Goal: Complete application form: Complete application form

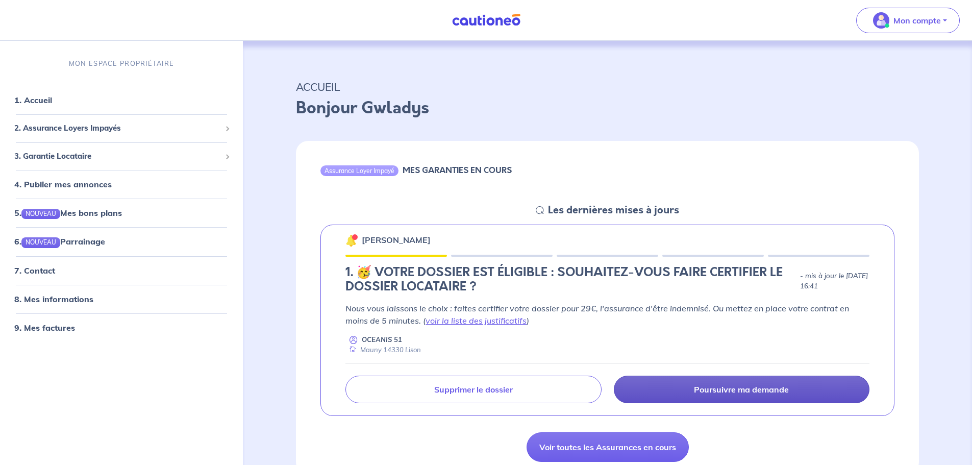
click at [711, 386] on p "Poursuivre ma demande" at bounding box center [741, 389] width 95 height 10
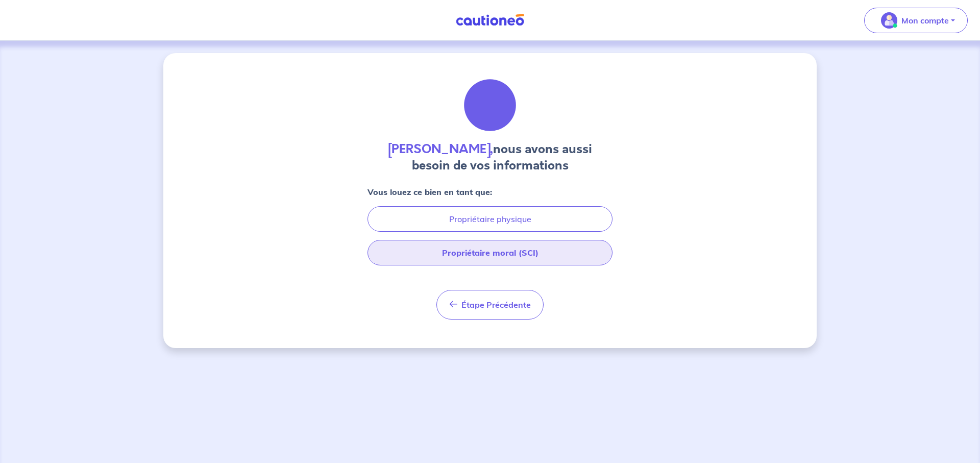
click at [476, 257] on button "Propriétaire moral (SCI)" at bounding box center [490, 253] width 245 height 26
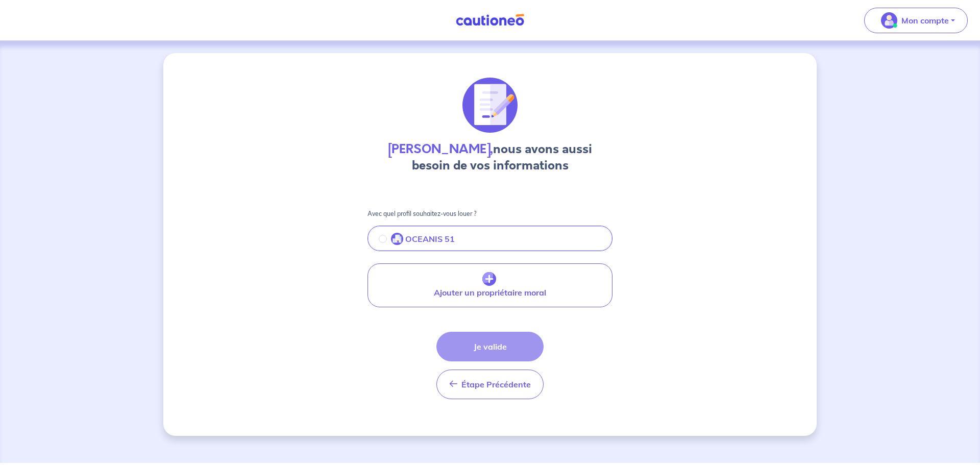
click at [493, 348] on div "Étape Précédente Précédent Je valide Je valide" at bounding box center [489, 365] width 107 height 67
click at [388, 240] on div "OCEANIS 51" at bounding box center [417, 239] width 76 height 12
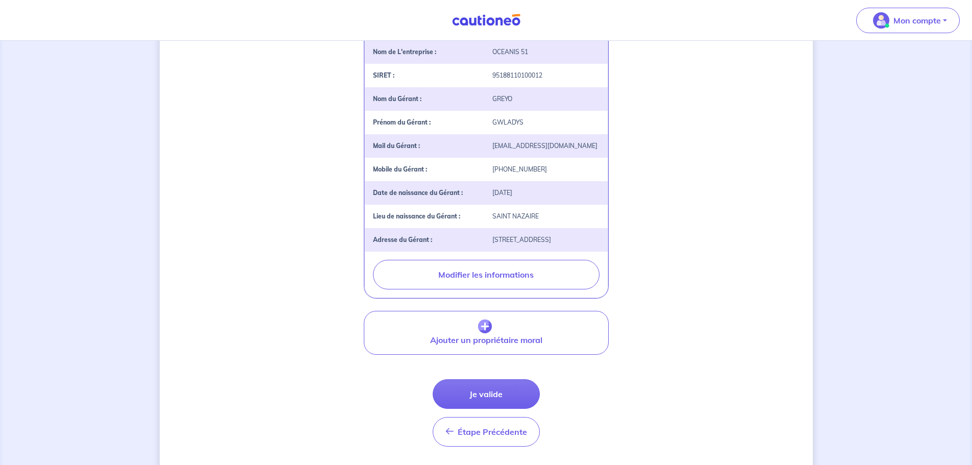
scroll to position [248, 0]
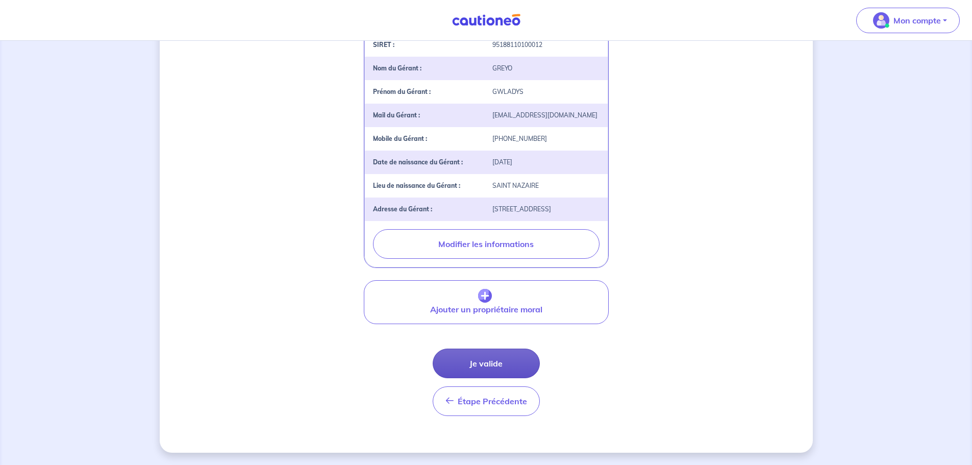
click at [480, 362] on button "Je valide" at bounding box center [486, 364] width 107 height 30
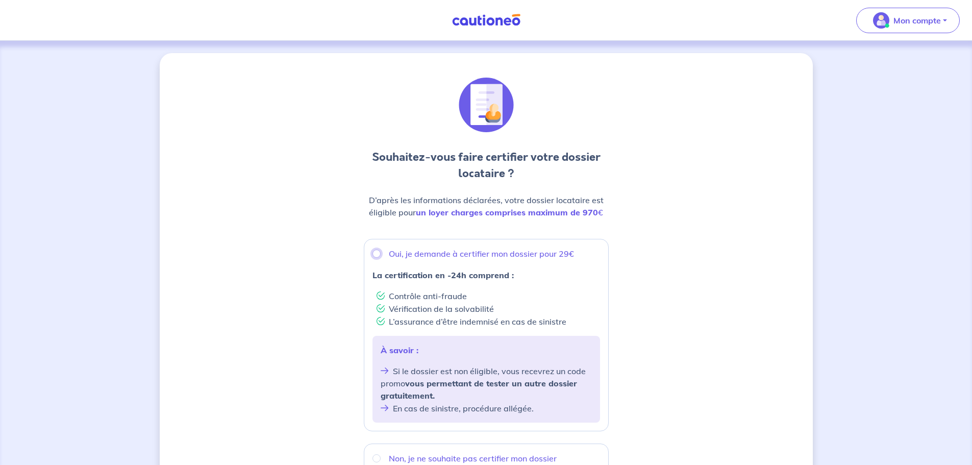
click at [376, 256] on input "Oui, je demande à certifier mon dossier pour 29€" at bounding box center [377, 254] width 8 height 8
radio input "true"
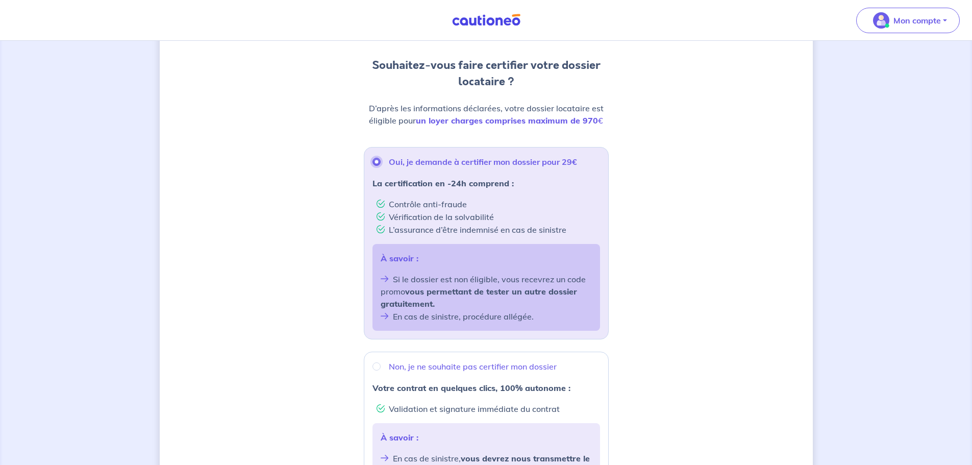
scroll to position [153, 0]
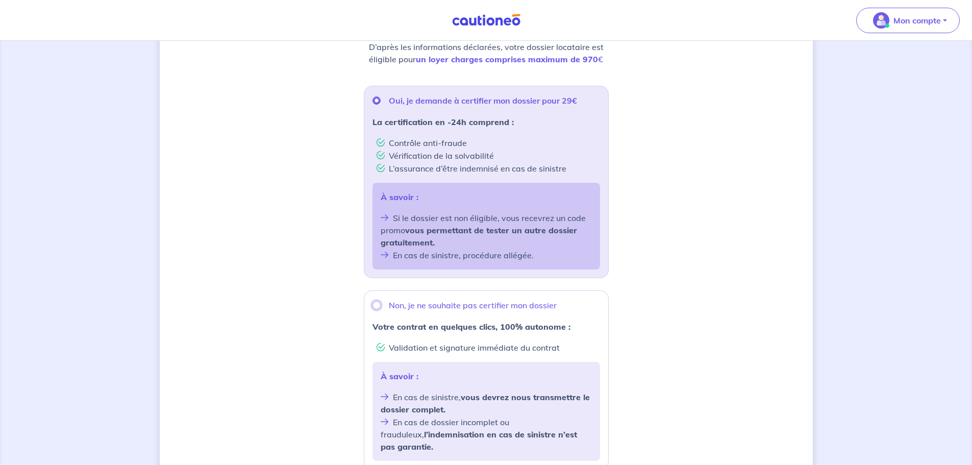
click at [378, 306] on input "Non, je ne souhaite pas certifier mon dossier" at bounding box center [377, 305] width 8 height 8
radio input "true"
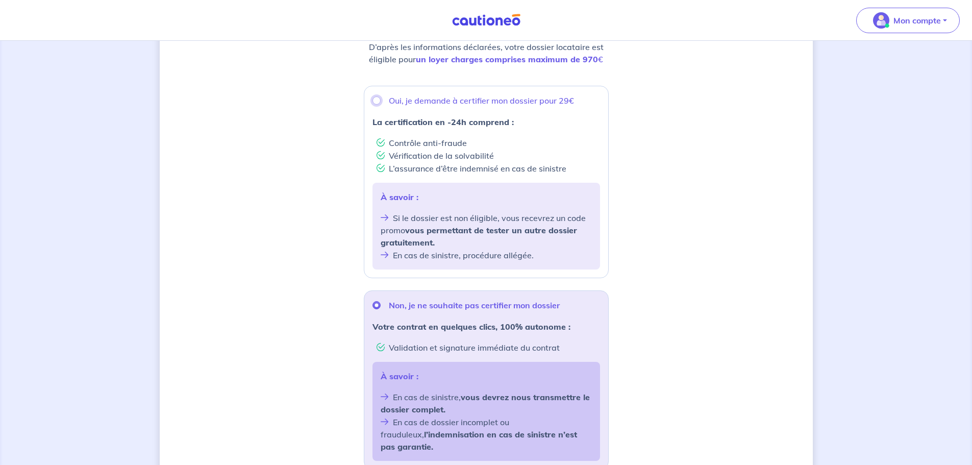
click at [373, 99] on input "Oui, je demande à certifier mon dossier pour 29€" at bounding box center [377, 100] width 8 height 8
radio input "true"
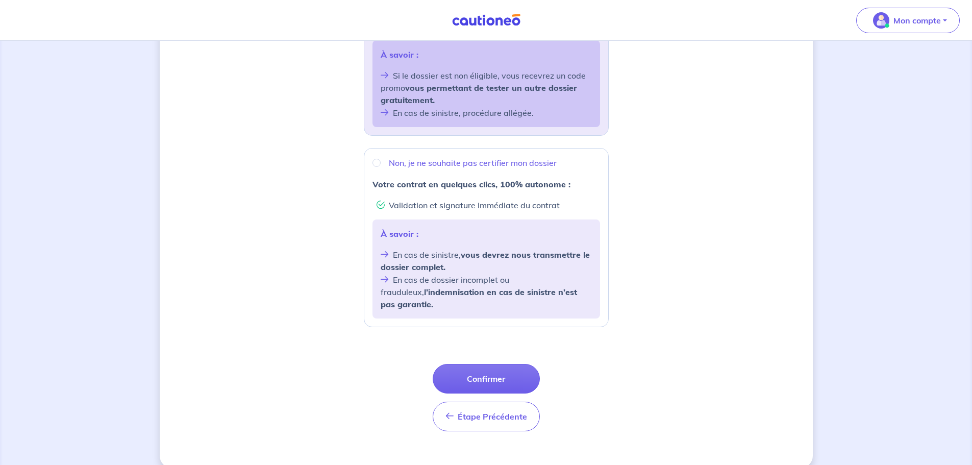
scroll to position [299, 0]
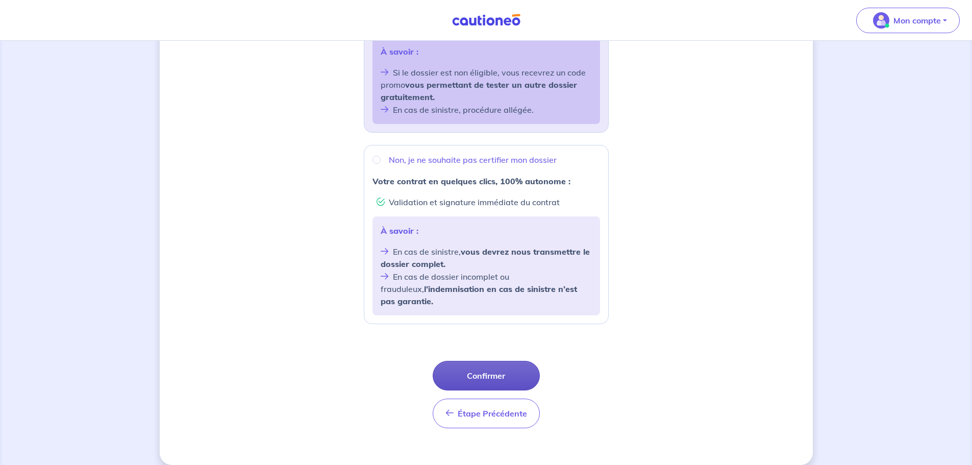
click at [485, 361] on button "Confirmer" at bounding box center [486, 376] width 107 height 30
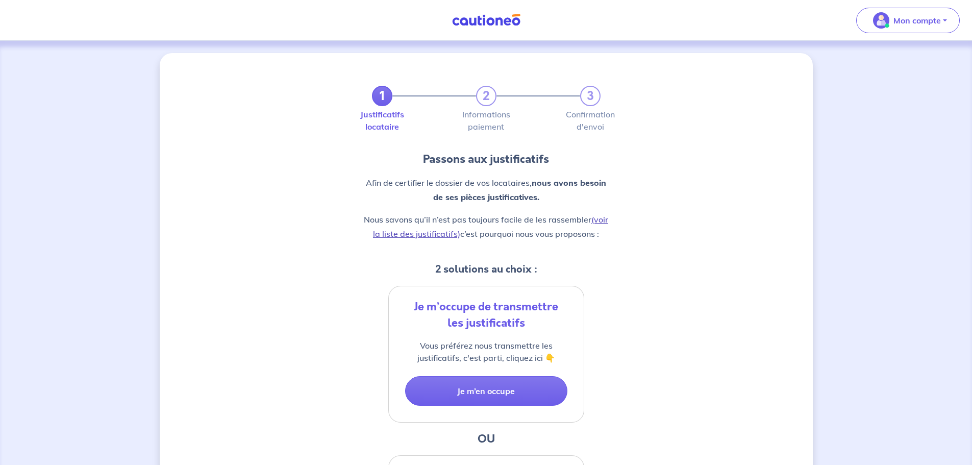
click at [443, 236] on link "(voir la liste des justificatifs)" at bounding box center [490, 226] width 235 height 25
click at [511, 390] on button "Je m’en occupe" at bounding box center [486, 391] width 162 height 30
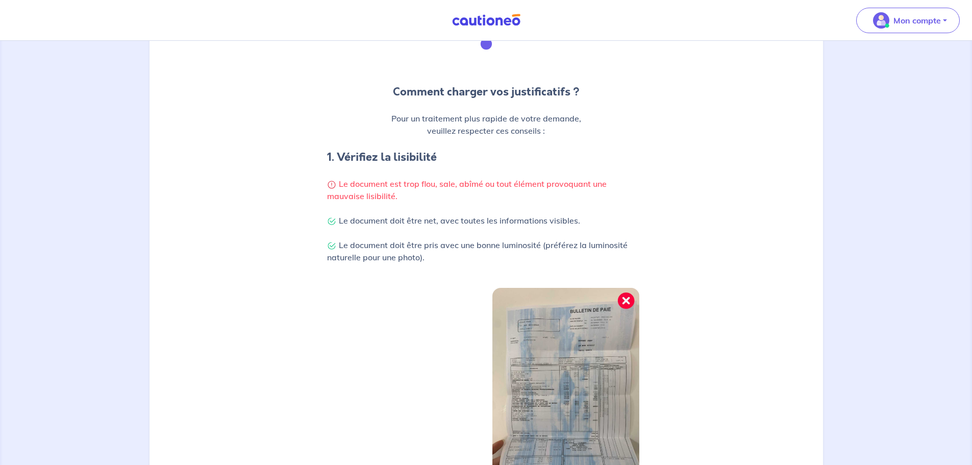
scroll to position [204, 0]
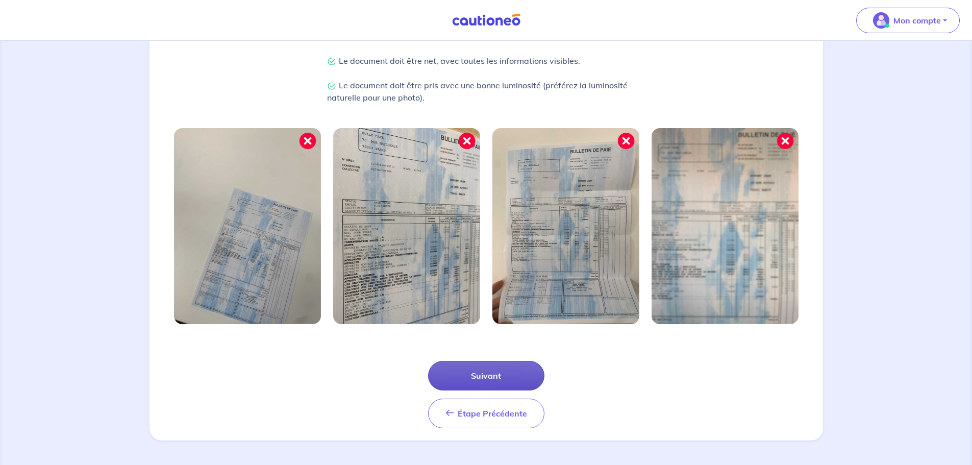
click at [486, 375] on button "Suivant" at bounding box center [486, 376] width 116 height 30
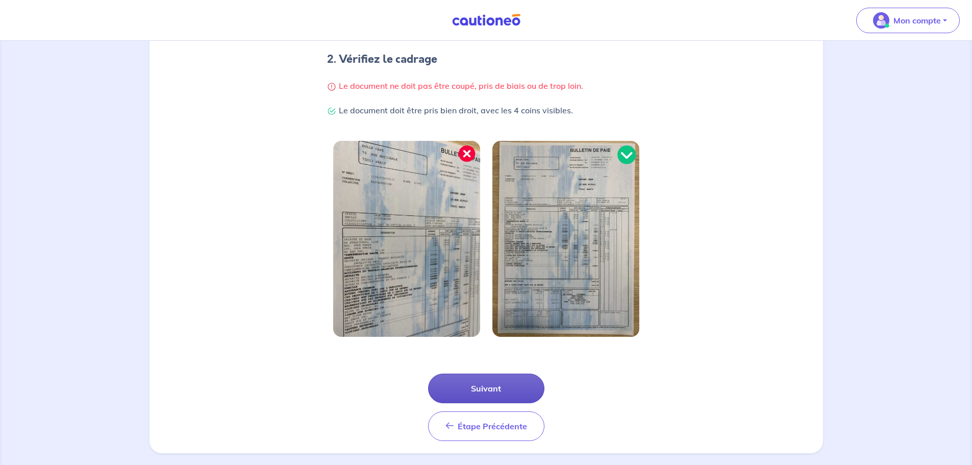
click at [496, 387] on button "Suivant" at bounding box center [486, 389] width 116 height 30
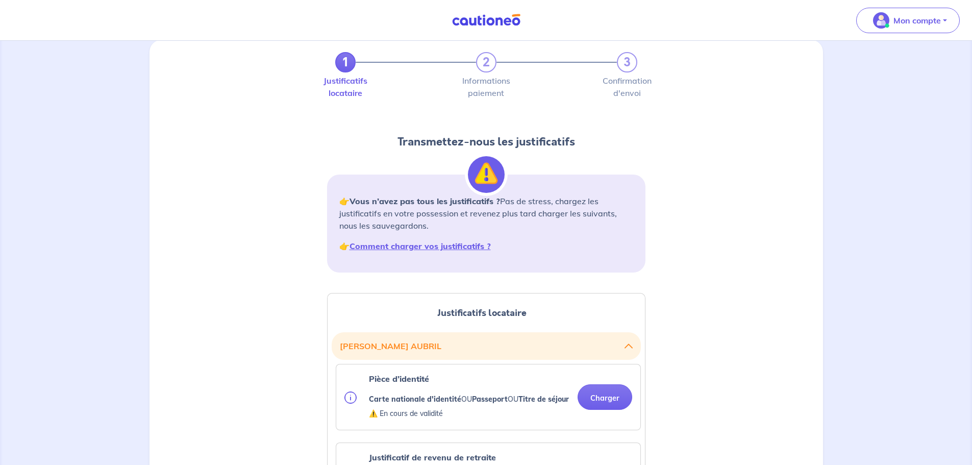
scroll to position [51, 0]
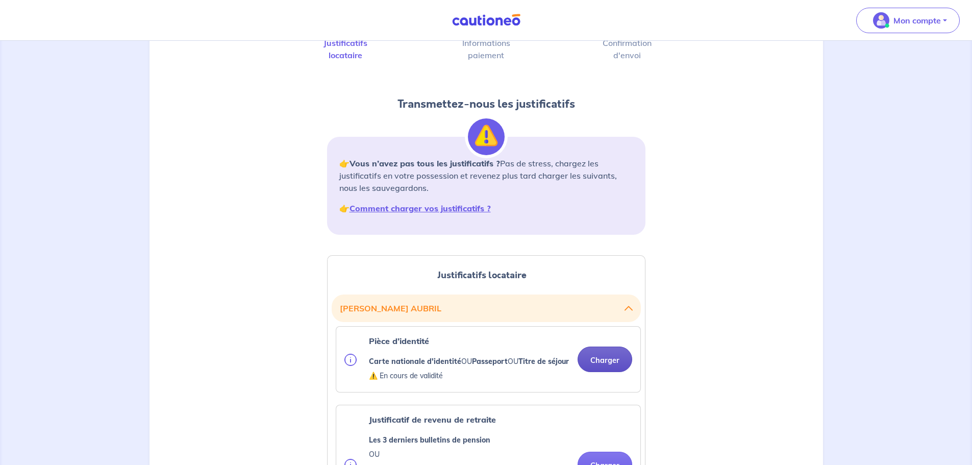
click at [616, 369] on button "Charger" at bounding box center [605, 360] width 55 height 26
click at [611, 362] on button "Charger" at bounding box center [605, 360] width 55 height 26
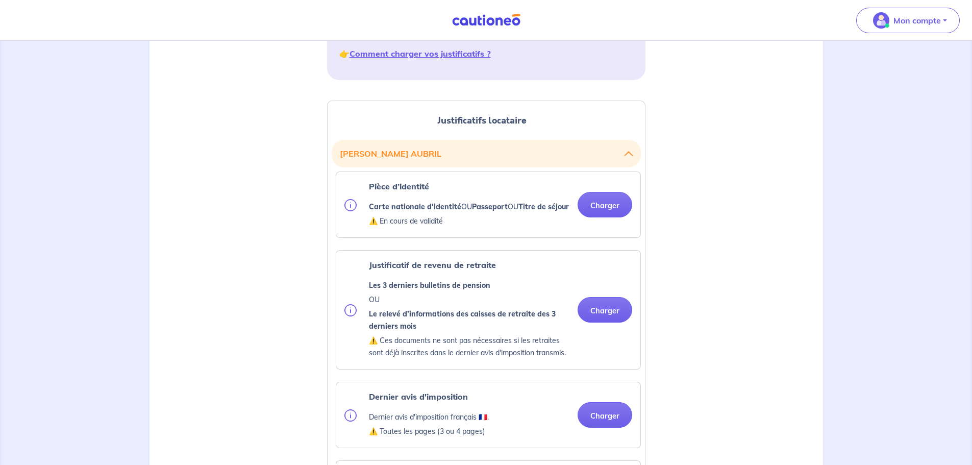
scroll to position [306, 0]
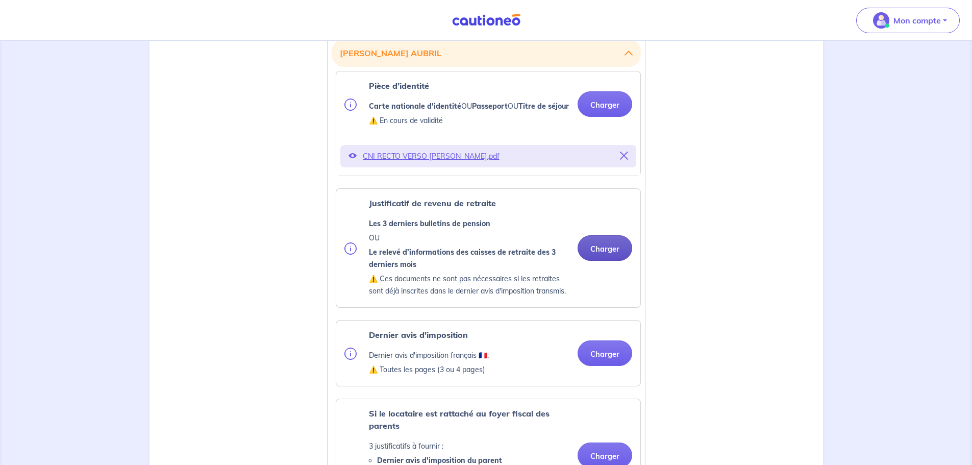
click at [610, 261] on button "Charger" at bounding box center [605, 248] width 55 height 26
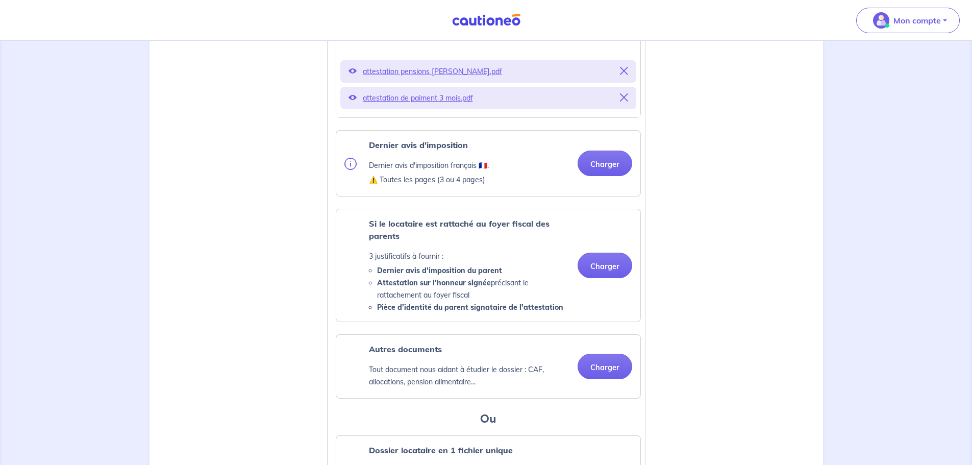
scroll to position [510, 0]
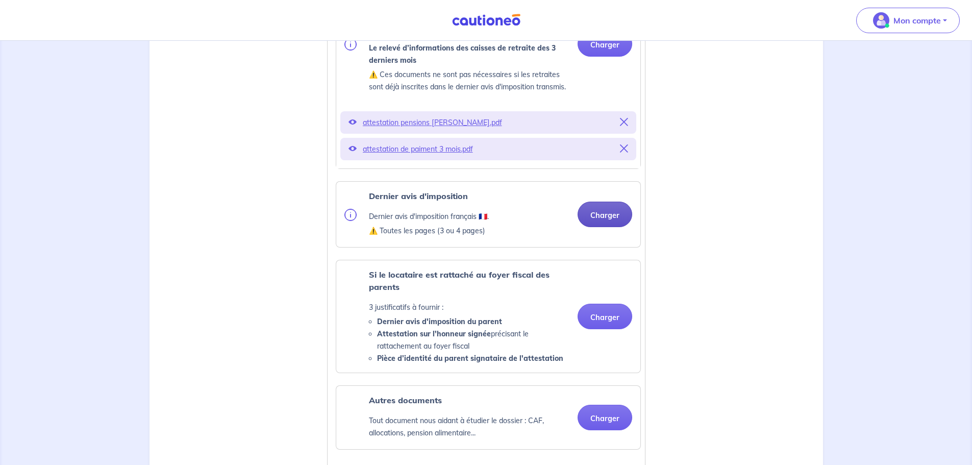
click at [607, 227] on button "Charger" at bounding box center [605, 215] width 55 height 26
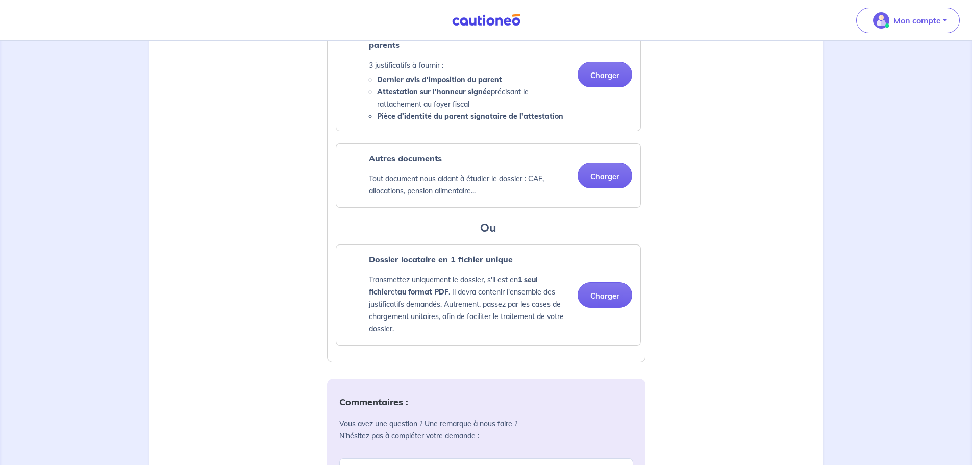
scroll to position [817, 0]
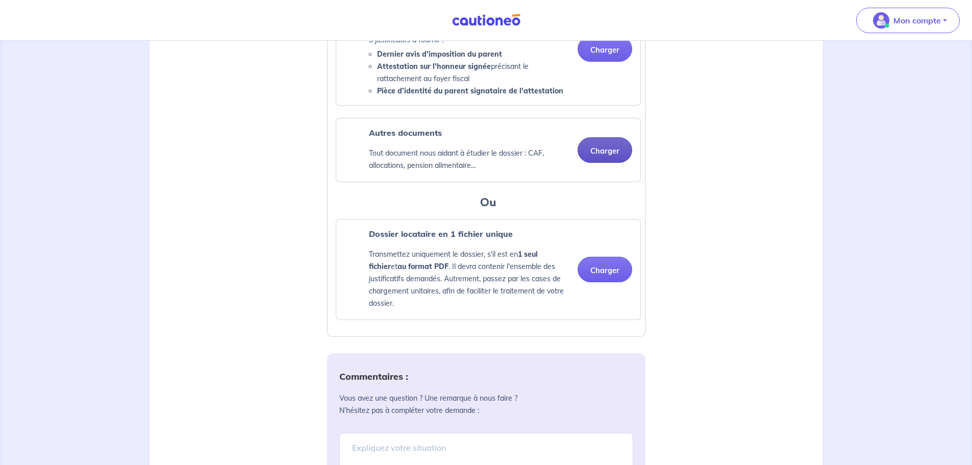
click at [599, 162] on button "Charger" at bounding box center [605, 150] width 55 height 26
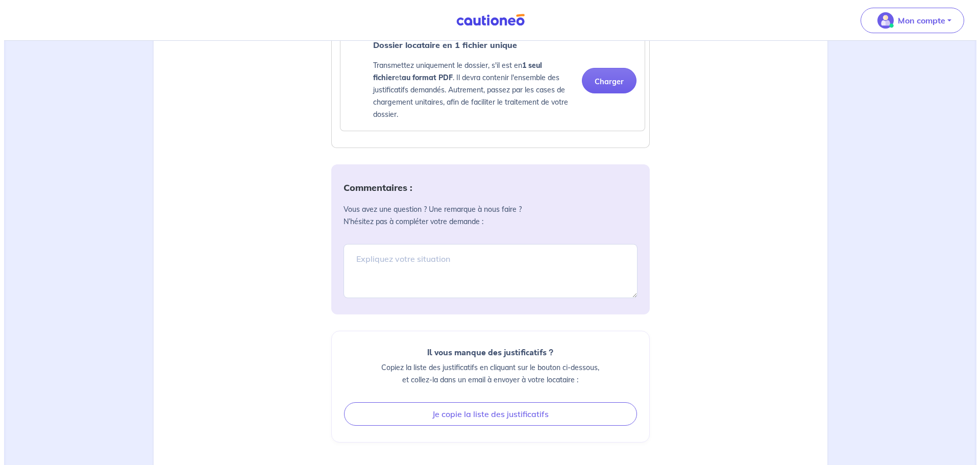
scroll to position [1072, 0]
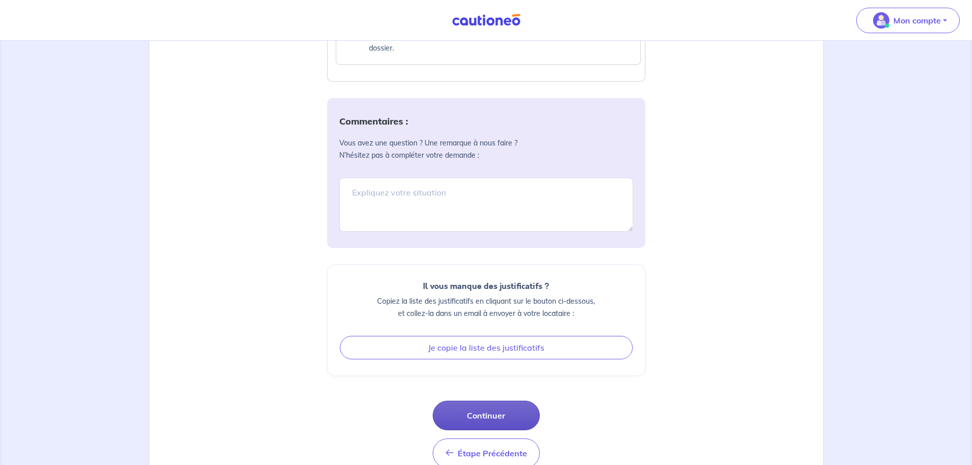
click at [485, 428] on button "Continuer" at bounding box center [486, 416] width 107 height 30
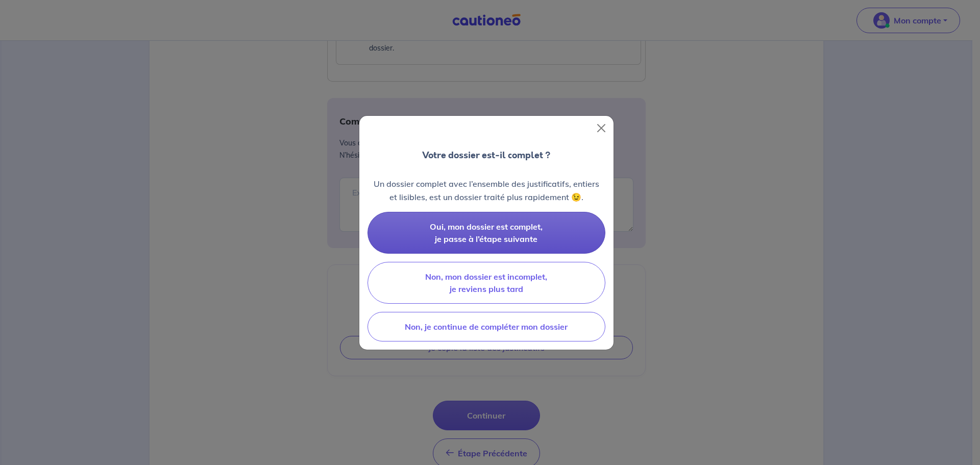
click at [478, 239] on span "Oui, mon dossier est complet, je passe à l’étape suivante" at bounding box center [486, 233] width 113 height 22
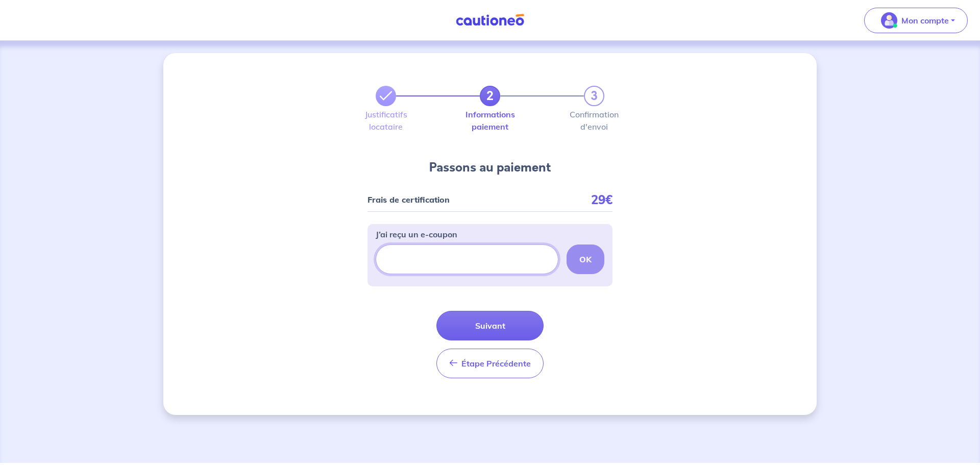
click at [489, 265] on input "J’ai reçu un e-coupon" at bounding box center [467, 260] width 183 height 30
paste input "CSFPROMO"
type input "CSFPROMO"
click at [580, 260] on strong "OK" at bounding box center [585, 259] width 12 height 10
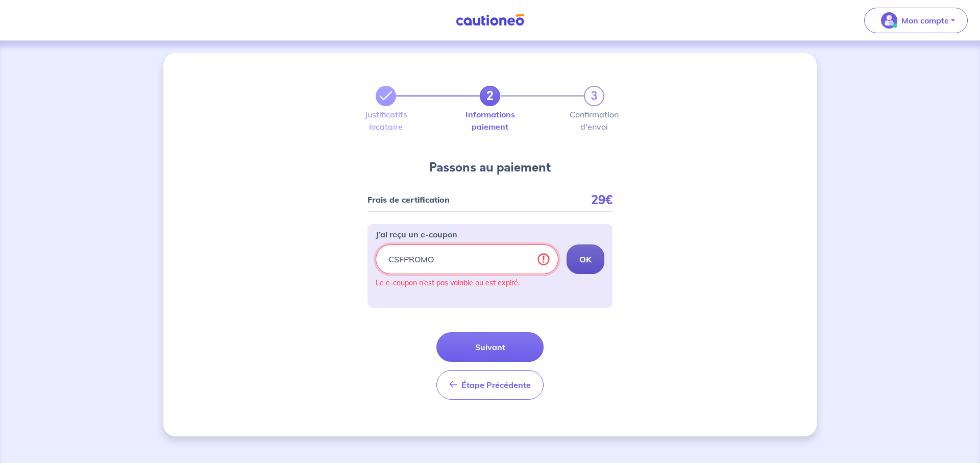
drag, startPoint x: 351, startPoint y: 251, endPoint x: 250, endPoint y: 237, distance: 102.1
click at [250, 237] on div "2 3 Justificatifs locataire Informations paiement Confirmation d'envoi Passons …" at bounding box center [489, 244] width 653 height 383
click at [480, 347] on button "Suivant" at bounding box center [489, 347] width 107 height 30
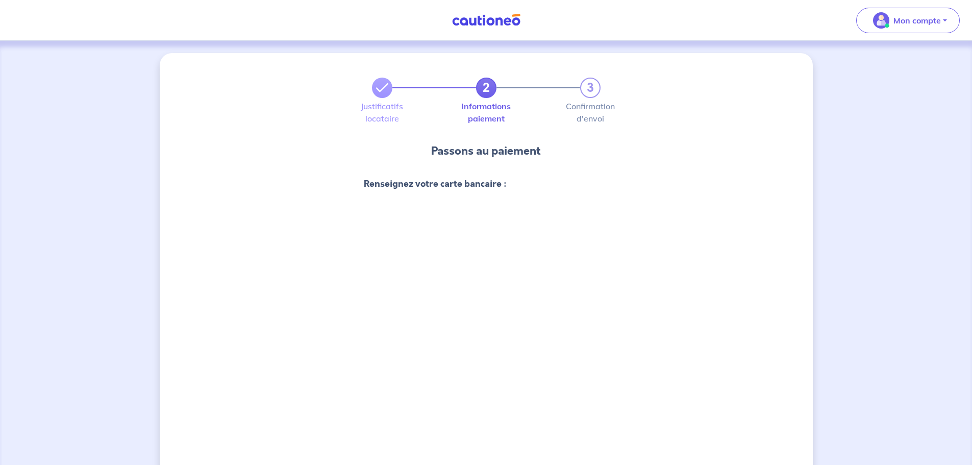
click at [282, 196] on div "2 3 Justificatifs locataire Informations paiement Confirmation d'envoi Passons …" at bounding box center [486, 375] width 653 height 645
click at [380, 111] on label "Justificatifs locataire" at bounding box center [382, 112] width 20 height 20
click at [476, 106] on label "Informations paiement" at bounding box center [486, 112] width 20 height 20
click at [489, 23] on img at bounding box center [486, 20] width 77 height 13
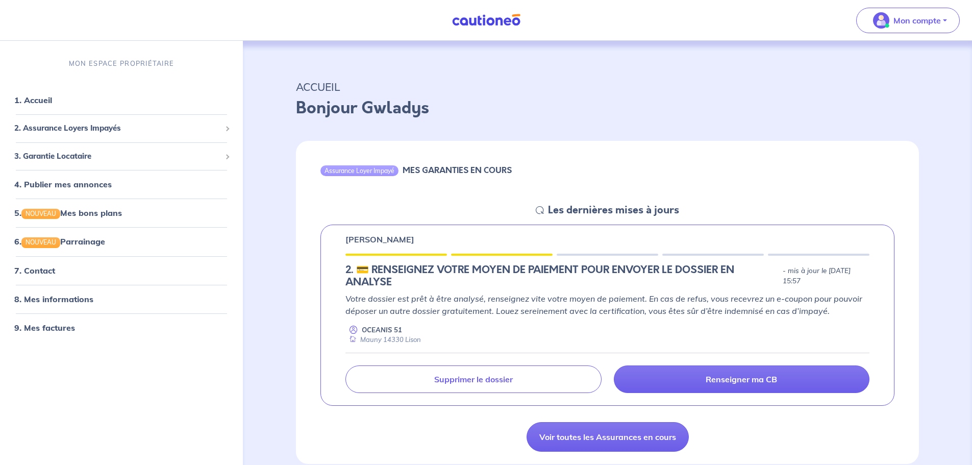
click at [532, 266] on h5 "2.︎ 💳 RENSEIGNEZ VOTRE MOYEN DE PAIEMENT POUR ENVOYER LE DOSSIER EN ANALYSE" at bounding box center [562, 276] width 433 height 25
click at [396, 331] on p "OCEANIS 51" at bounding box center [382, 330] width 40 height 10
click at [401, 254] on div at bounding box center [397, 255] width 102 height 2
click at [617, 436] on link "Voir toutes les Assurances en cours" at bounding box center [608, 437] width 162 height 30
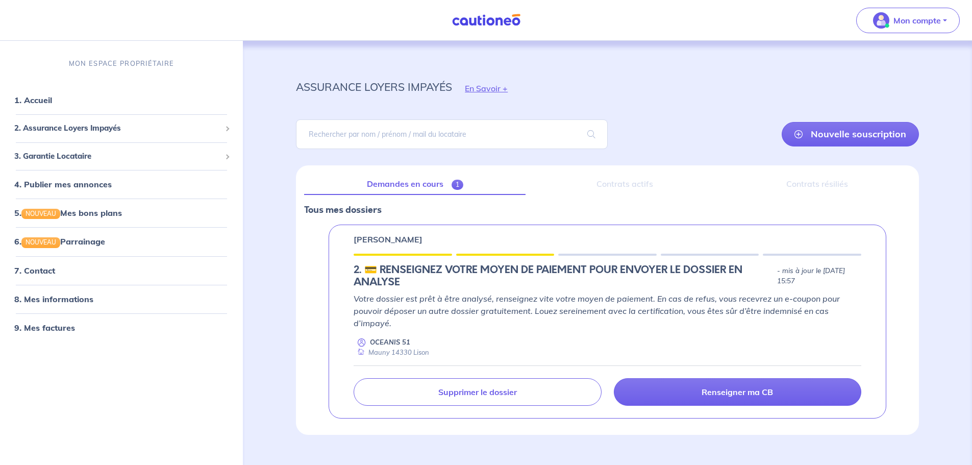
click at [610, 308] on p "Votre dossier est prêt à être analysé, renseignez vite votre moyen de paiement.…" at bounding box center [608, 311] width 508 height 37
click at [613, 184] on div "Contrats actifs" at bounding box center [625, 184] width 182 height 21
click at [87, 156] on span "3. Garantie Locataire" at bounding box center [117, 157] width 207 height 12
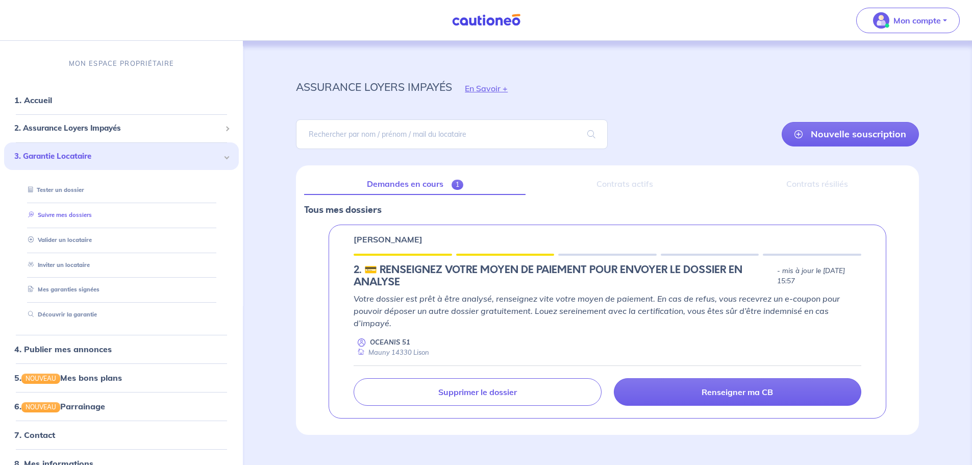
click at [72, 216] on link "Suivre mes dossiers" at bounding box center [58, 214] width 68 height 7
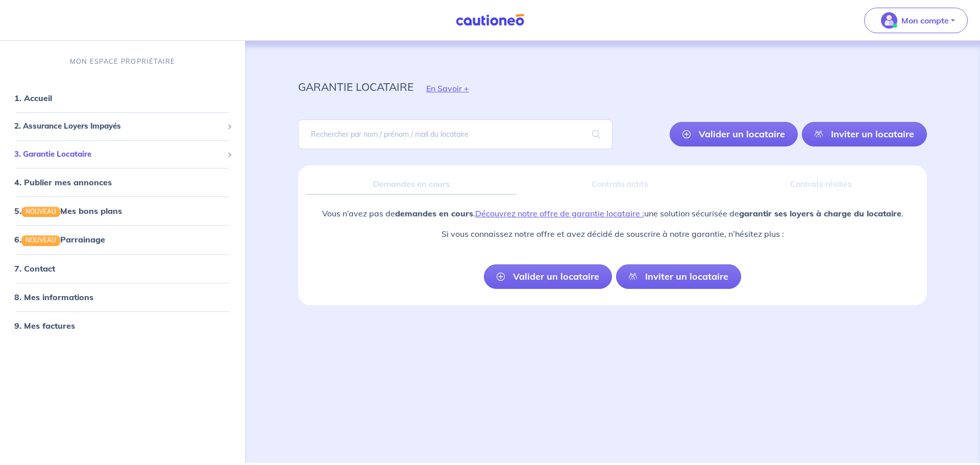
click at [93, 155] on span "3. Garantie Locataire" at bounding box center [118, 155] width 209 height 12
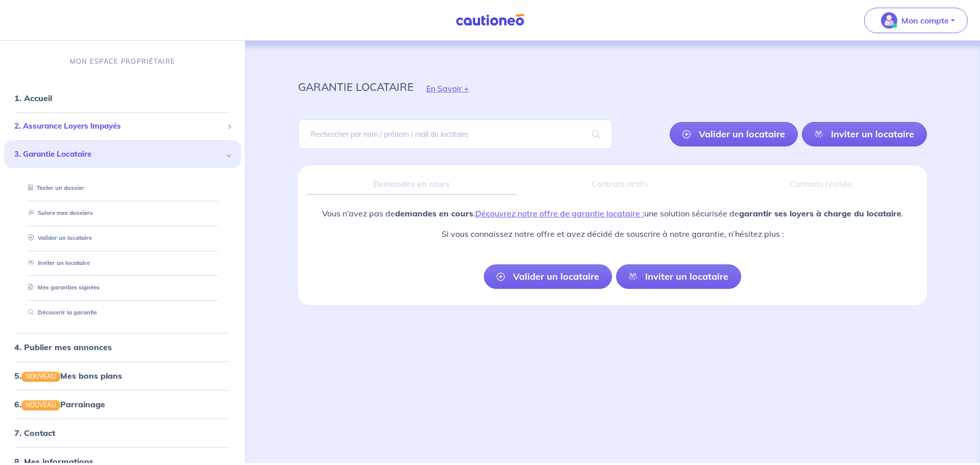
click at [121, 127] on span "2. Assurance Loyers Impayés" at bounding box center [118, 126] width 209 height 12
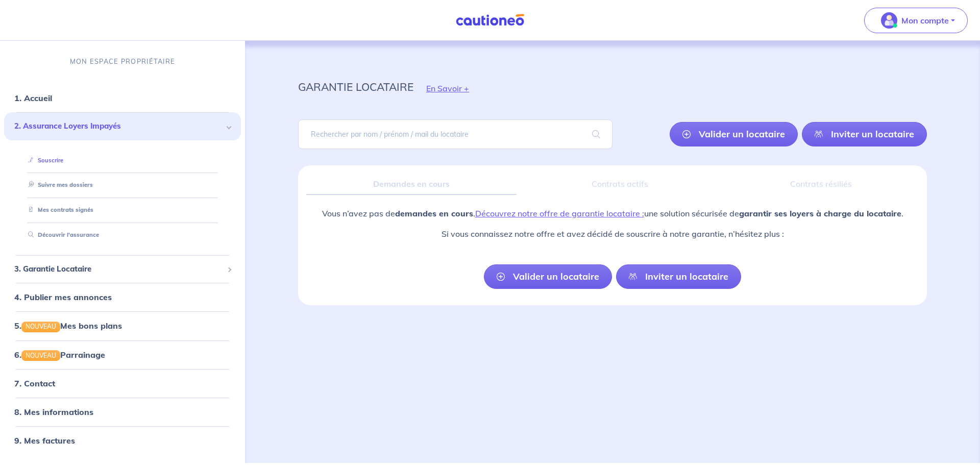
click at [53, 159] on link "Souscrire" at bounding box center [43, 160] width 39 height 7
click at [79, 121] on span "2. Assurance Loyers Impayés" at bounding box center [118, 126] width 209 height 12
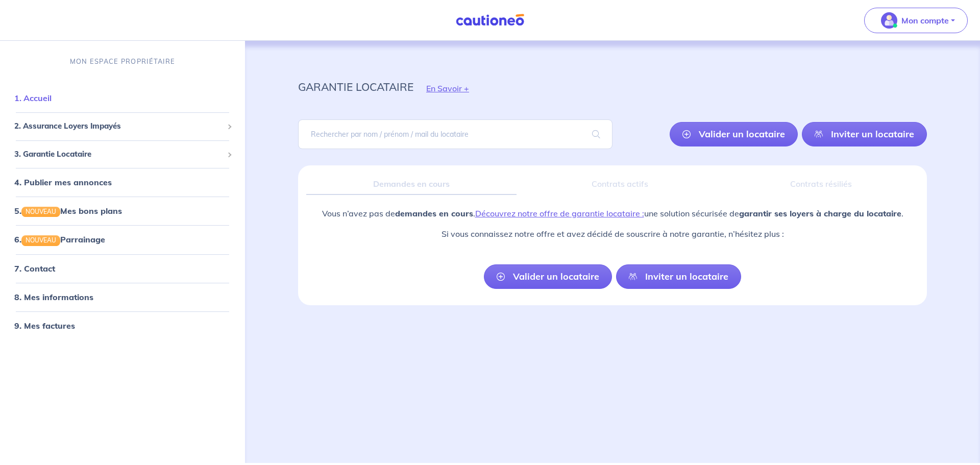
click at [42, 98] on link "1. Accueil" at bounding box center [32, 98] width 37 height 10
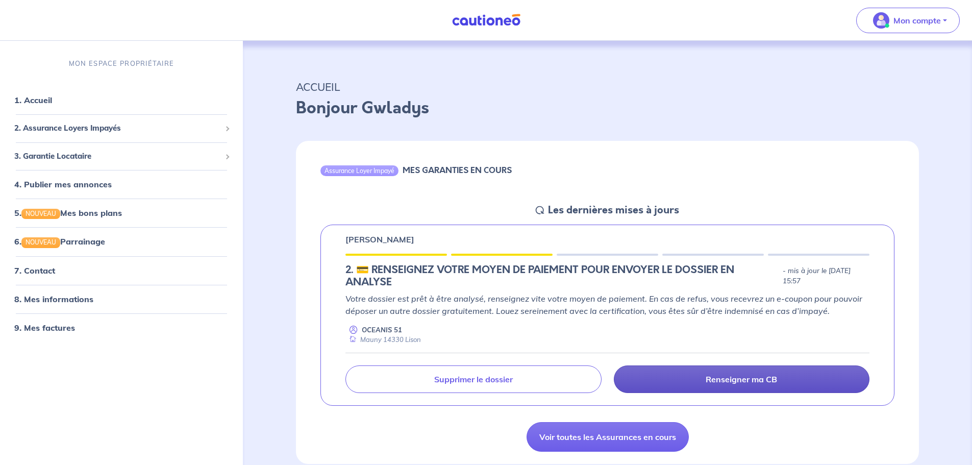
click at [760, 382] on p "Renseigner ma CB" at bounding box center [741, 379] width 71 height 10
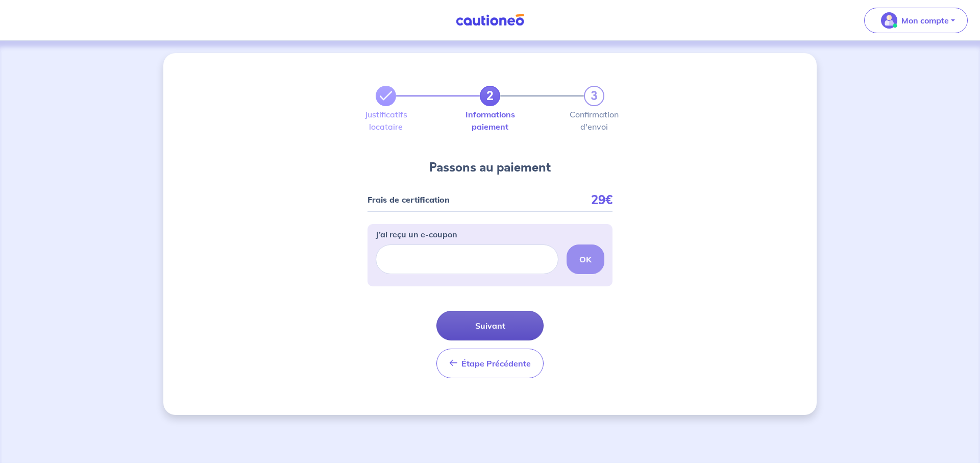
click at [497, 333] on button "Suivant" at bounding box center [489, 326] width 107 height 30
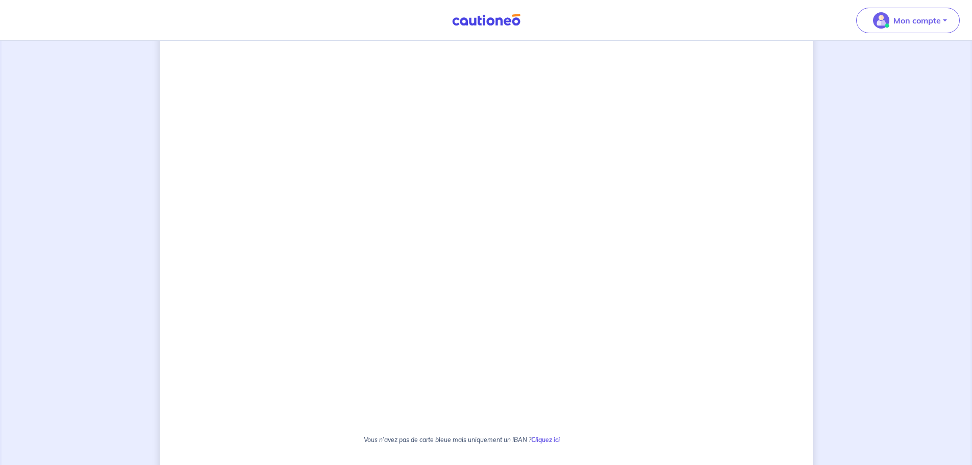
scroll to position [324, 0]
click at [683, 267] on div "2 3 Justificatifs locataire Informations paiement Confirmation d'envoi Passons …" at bounding box center [486, 176] width 653 height 895
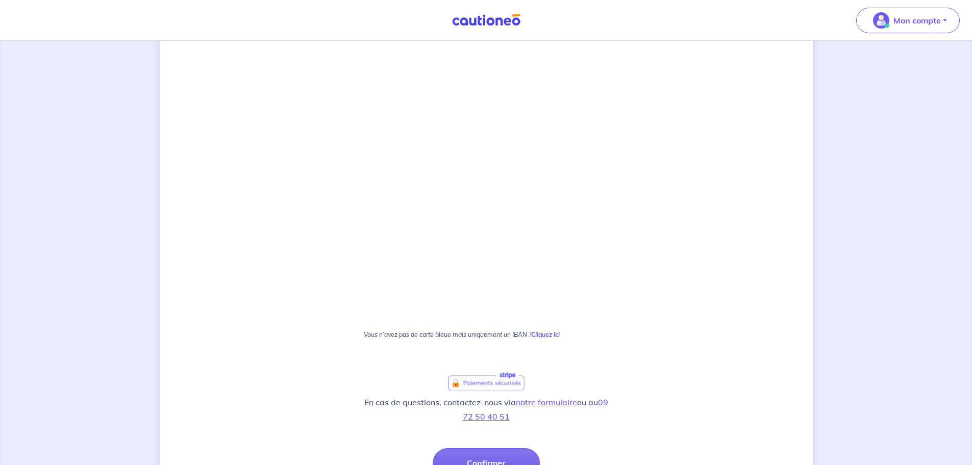
scroll to position [477, 0]
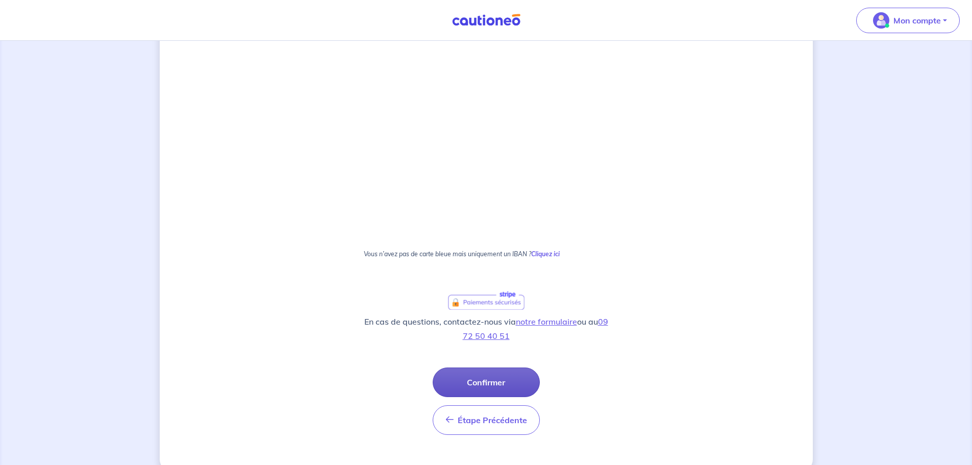
click at [488, 378] on button "Confirmer" at bounding box center [486, 383] width 107 height 30
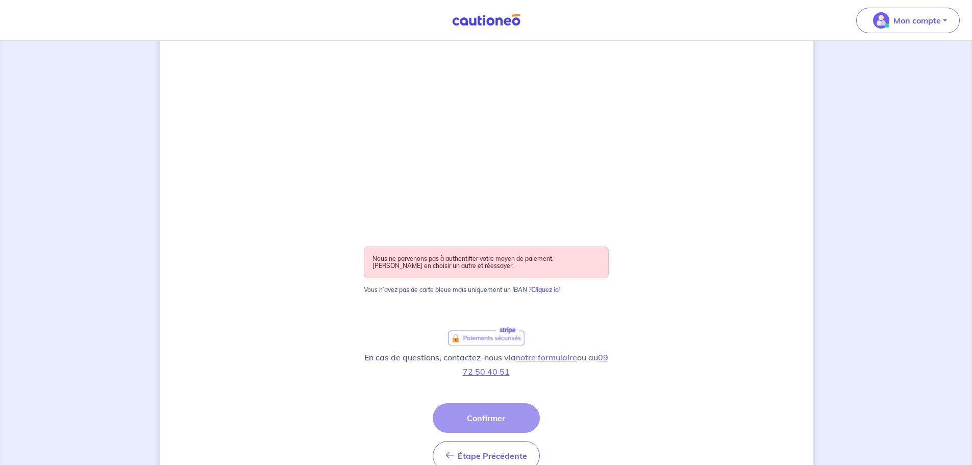
click at [635, 377] on div "2 3 Justificatifs locataire Informations paiement Confirmation d'envoi Passons …" at bounding box center [486, 41] width 653 height 931
click at [477, 270] on div "Nous ne parvenons pas à authentifier votre moyen de paiement. Veuillez en chois…" at bounding box center [486, 263] width 245 height 32
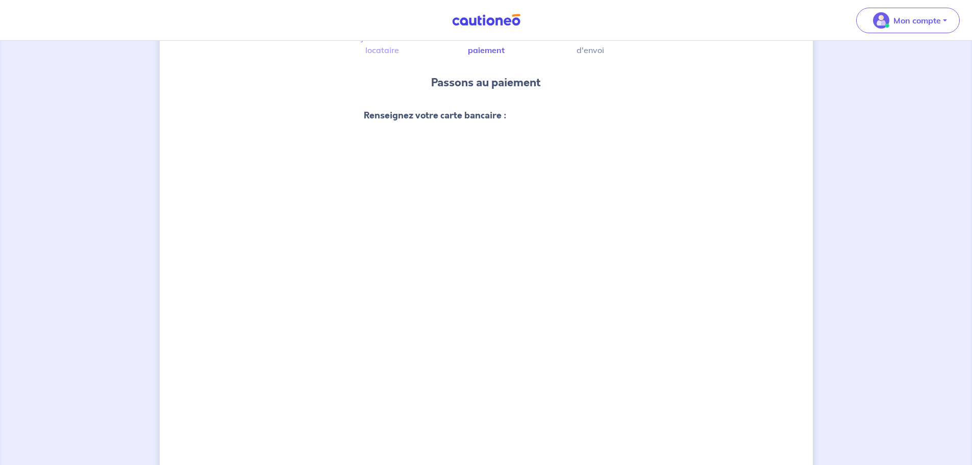
scroll to position [375, 0]
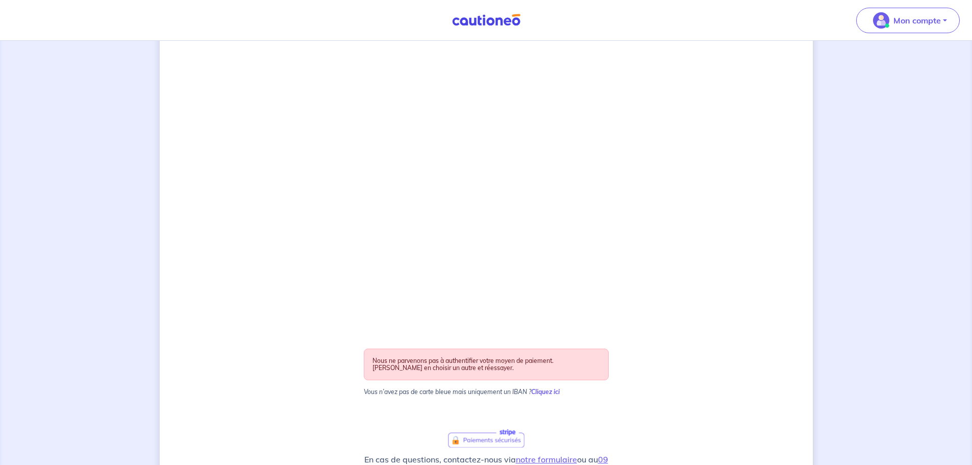
click at [442, 372] on div "Nous ne parvenons pas à authentifier votre moyen de paiement. Veuillez en chois…" at bounding box center [486, 365] width 245 height 32
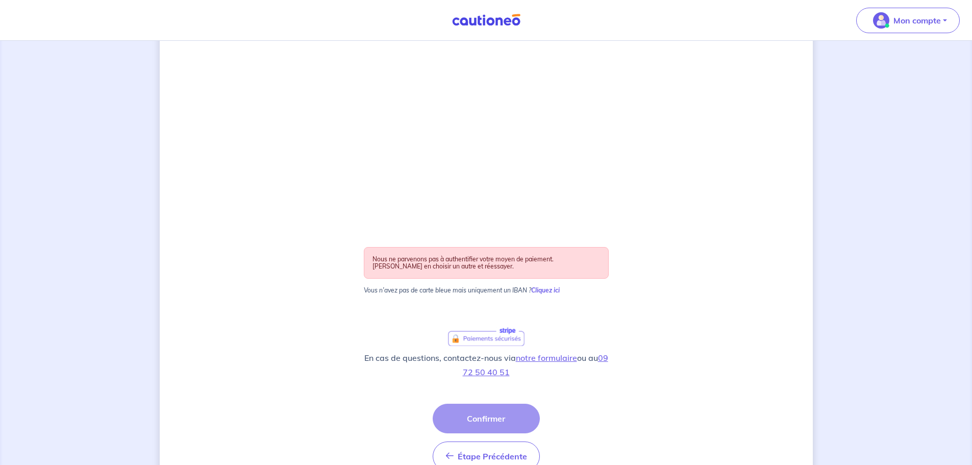
scroll to position [477, 0]
click at [463, 429] on div "Étape Précédente Précédent Confirmer Confirmer" at bounding box center [486, 436] width 107 height 67
click at [482, 420] on div "Étape Précédente Précédent Confirmer Confirmer" at bounding box center [486, 436] width 107 height 67
click at [483, 454] on span "Étape Précédente" at bounding box center [492, 456] width 69 height 10
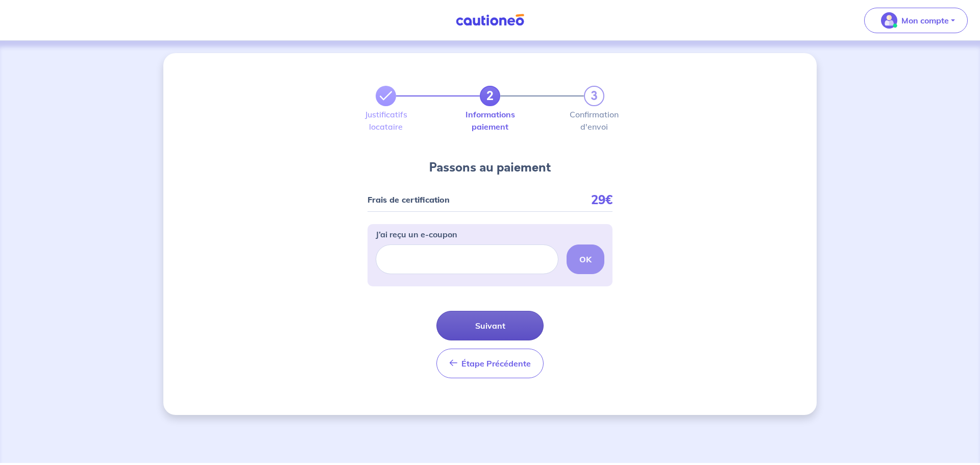
click at [489, 333] on button "Suivant" at bounding box center [489, 326] width 107 height 30
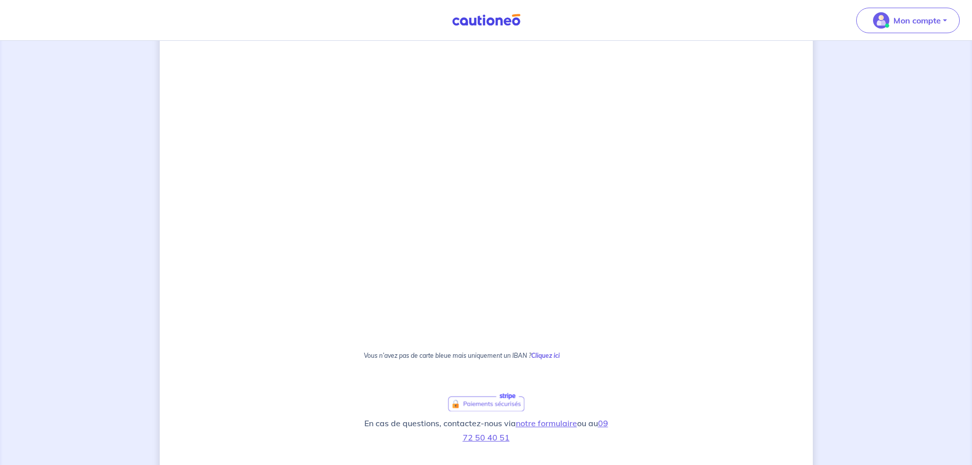
scroll to position [477, 0]
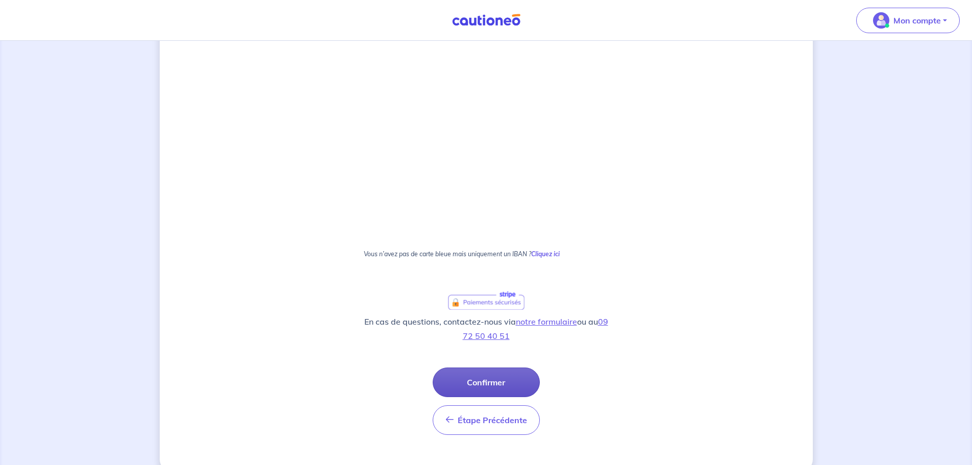
click at [495, 378] on button "Confirmer" at bounding box center [486, 383] width 107 height 30
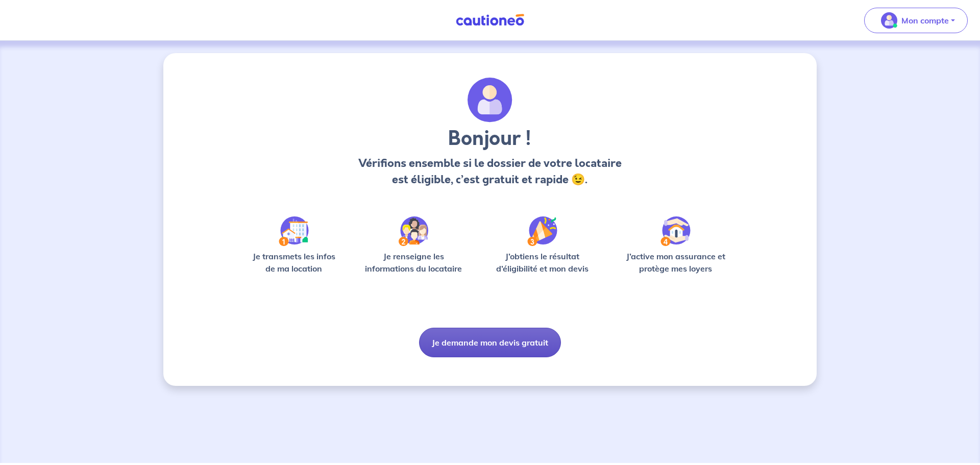
click at [484, 349] on button "Je demande mon devis gratuit" at bounding box center [490, 343] width 142 height 30
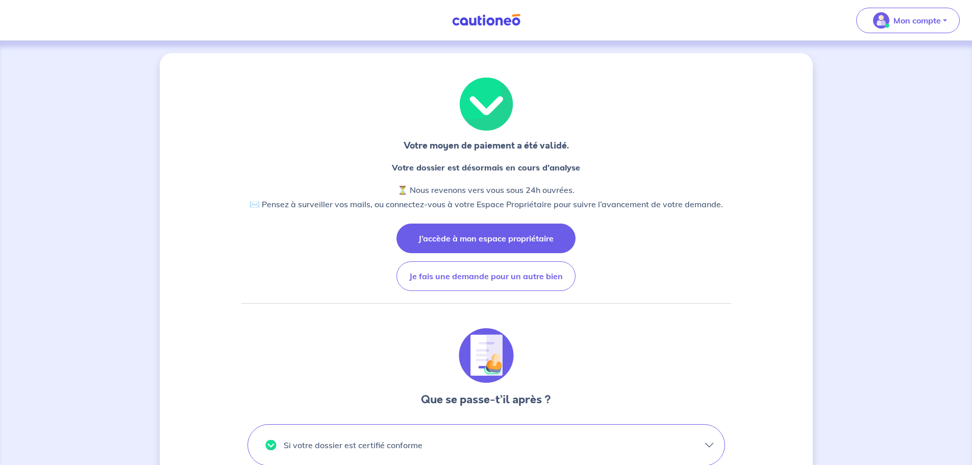
click at [490, 229] on button "J’accède à mon espace propriétaire" at bounding box center [486, 239] width 179 height 30
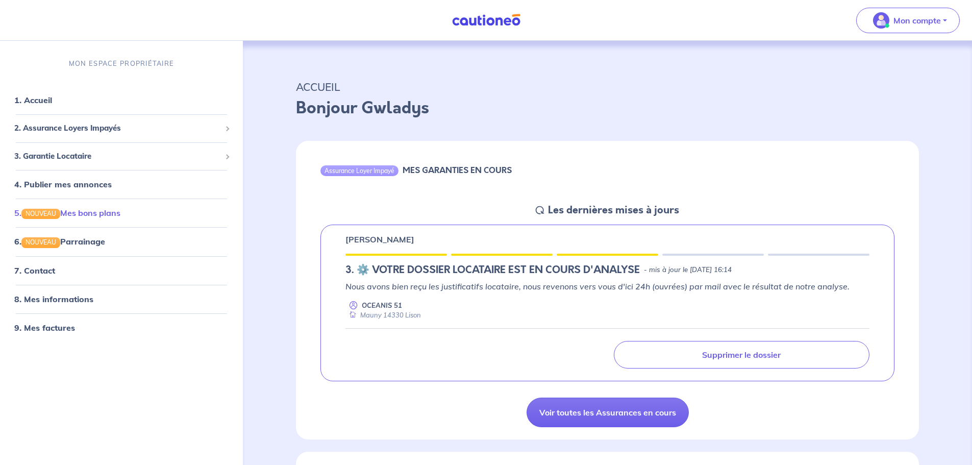
click at [85, 214] on link "5. NOUVEAU Mes bons plans" at bounding box center [67, 213] width 106 height 10
